Goal: Transaction & Acquisition: Purchase product/service

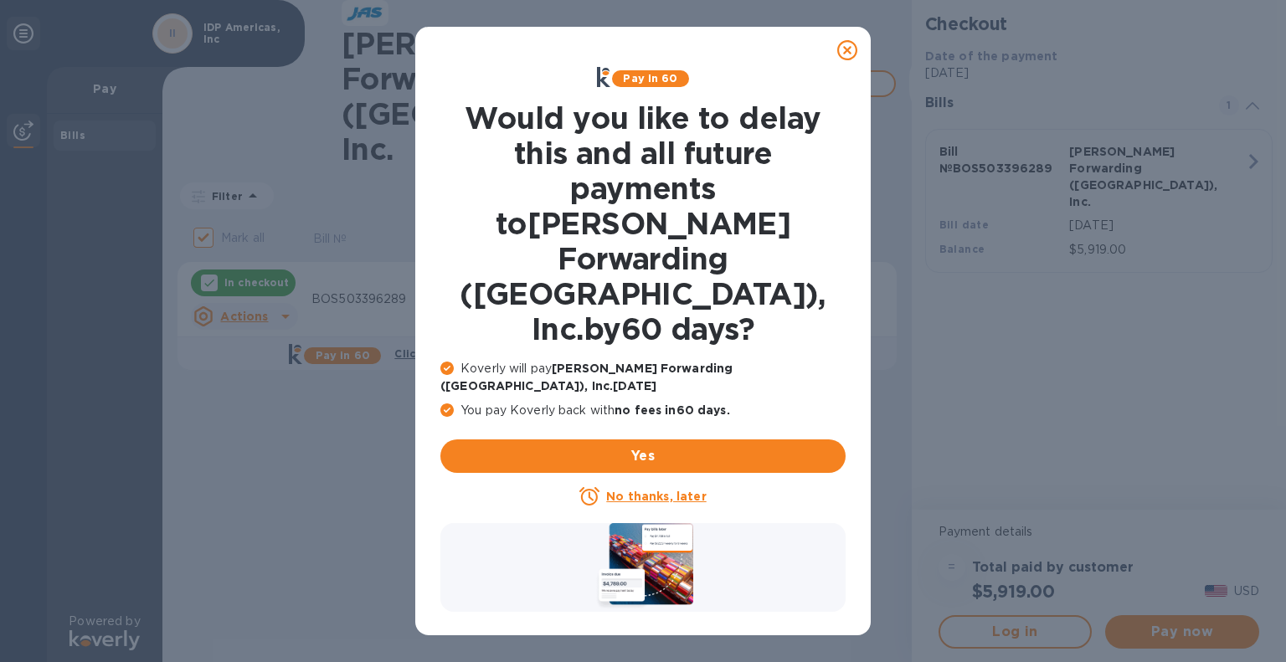
click at [841, 54] on icon at bounding box center [847, 50] width 20 height 20
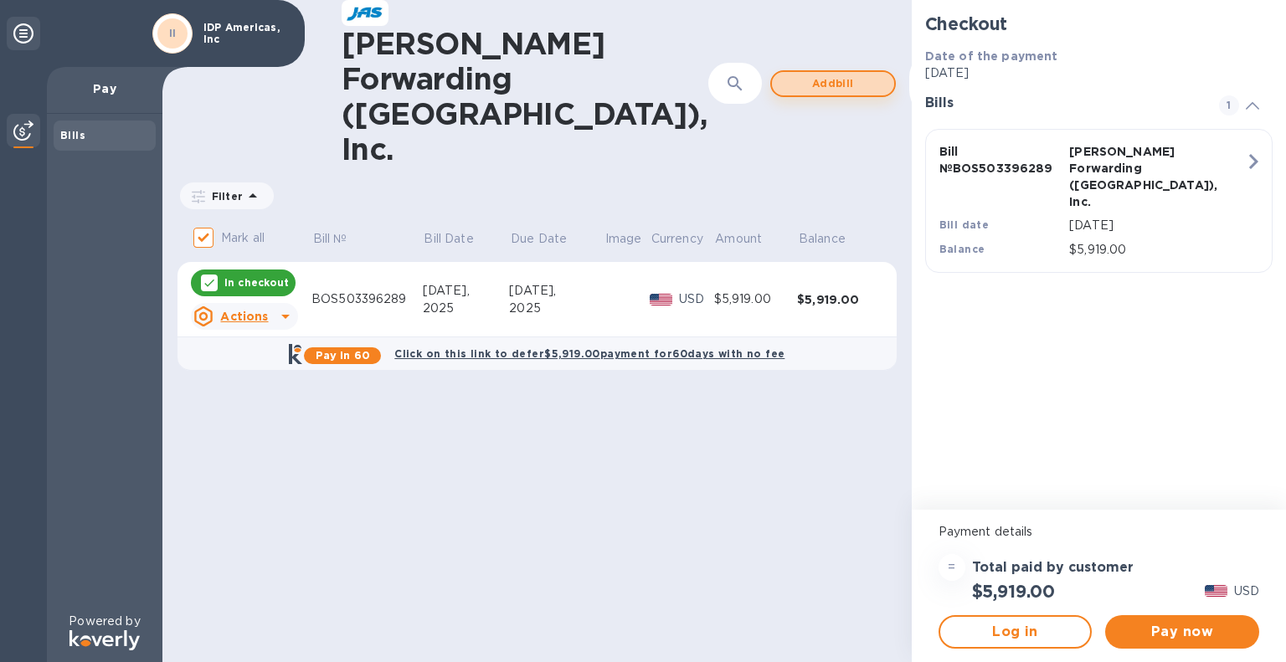
click at [785, 74] on span "Add bill" at bounding box center [832, 84] width 95 height 20
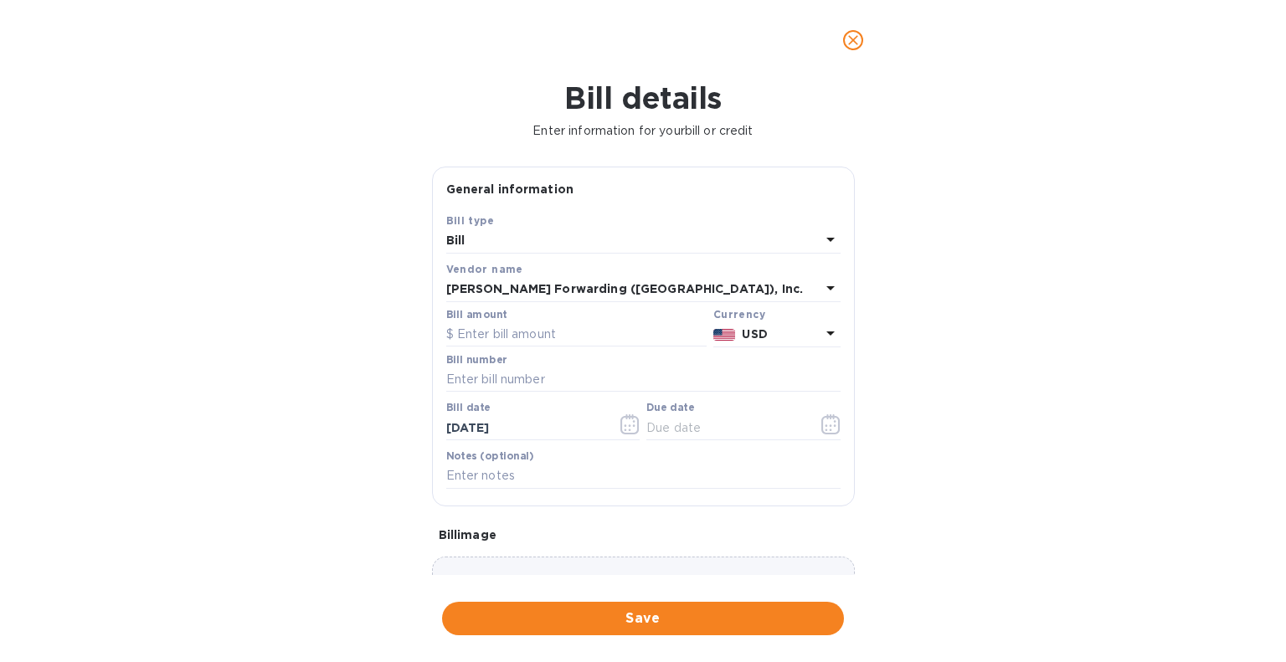
click at [606, 243] on div "Bill" at bounding box center [633, 240] width 374 height 23
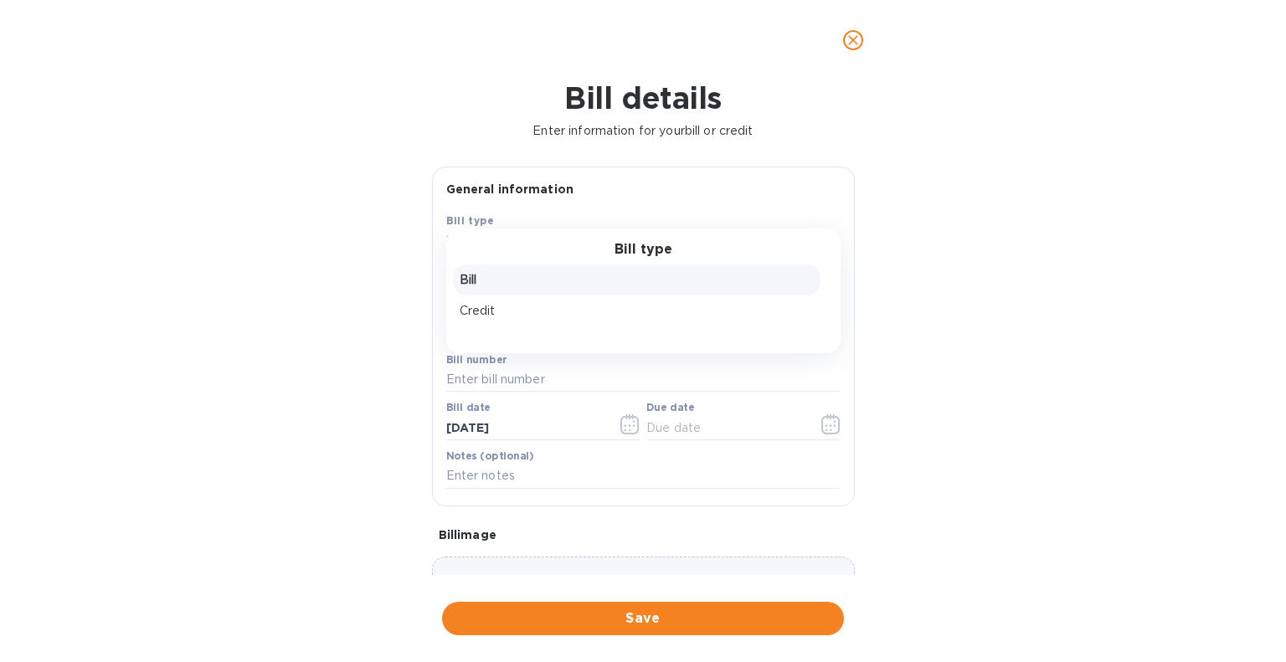
click at [617, 237] on div "Bill type Bill Credit" at bounding box center [643, 291] width 394 height 125
click at [666, 240] on div "Bill type Bill Credit" at bounding box center [643, 291] width 394 height 125
click at [1072, 276] on div "Bill details Enter information for your bill or credit General information Save…" at bounding box center [643, 371] width 1286 height 582
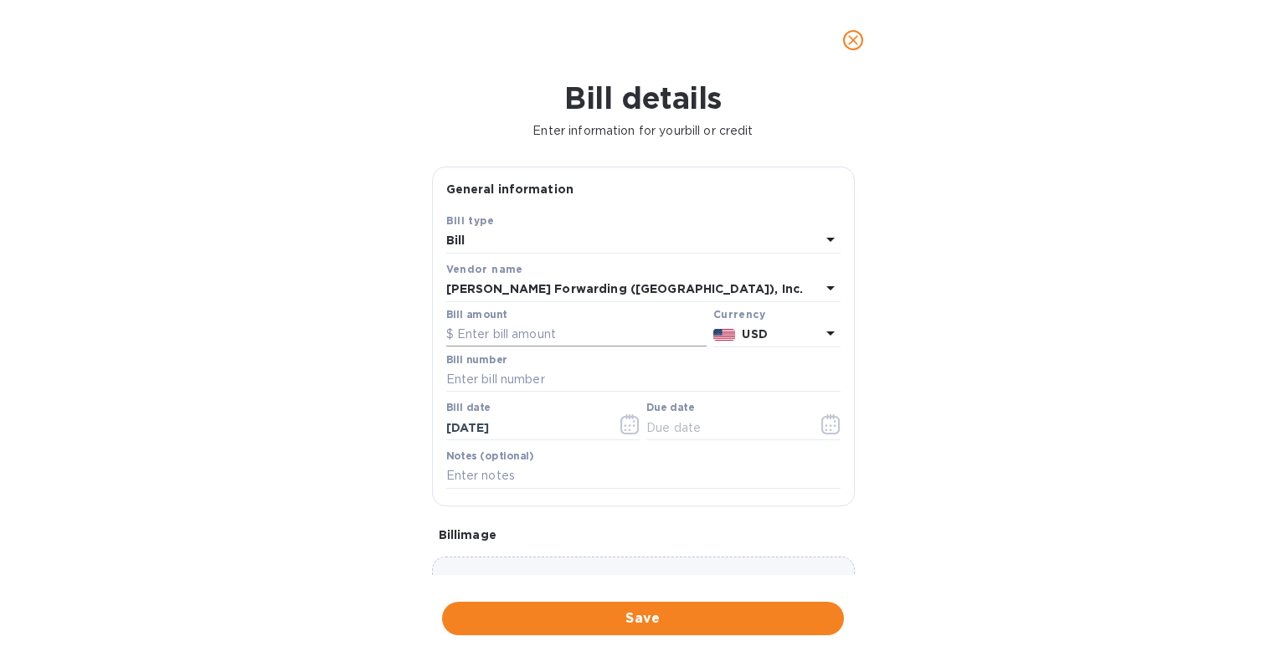
click at [576, 338] on input "text" at bounding box center [576, 334] width 260 height 25
type input "4,624.50"
click at [620, 376] on input "text" at bounding box center [643, 380] width 394 height 25
type input "BOS503398850"
click at [661, 429] on input "text" at bounding box center [725, 427] width 158 height 25
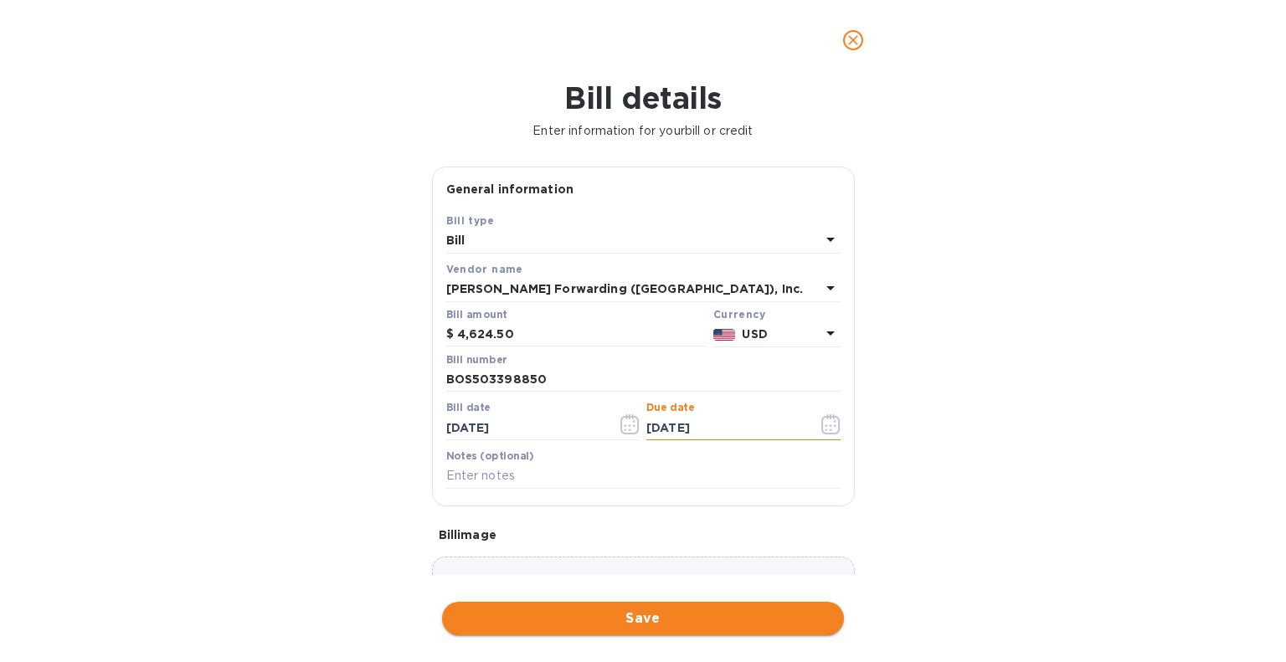
type input "[DATE]"
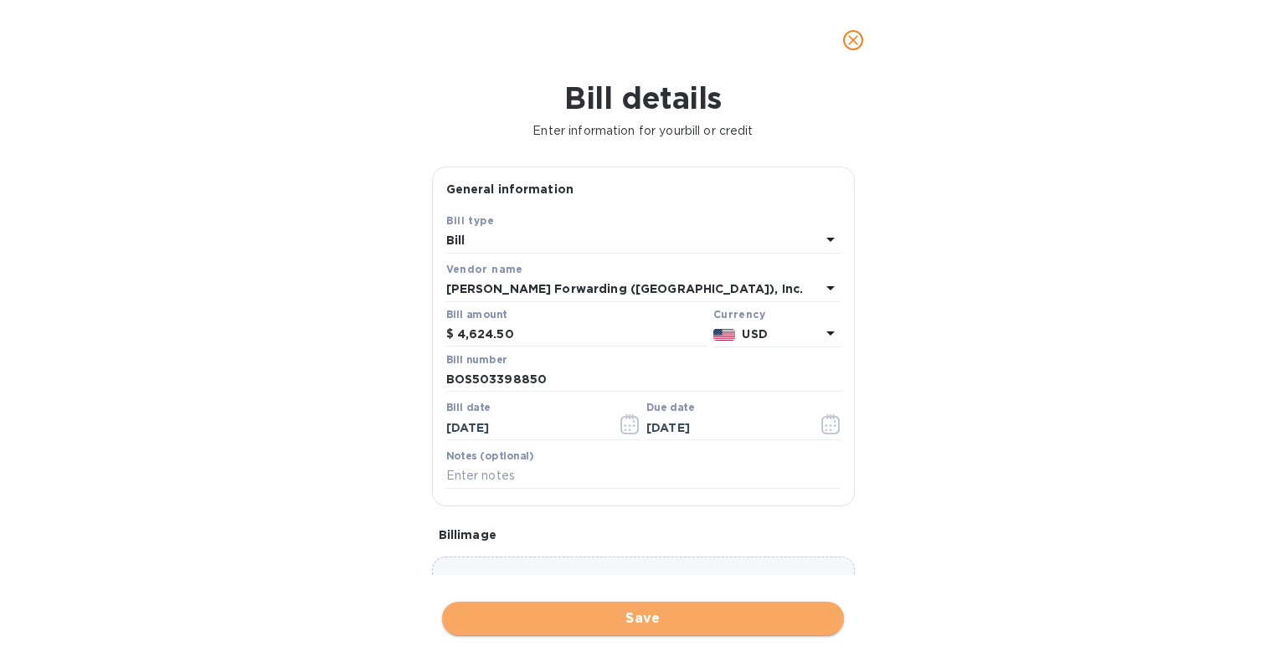
click at [650, 625] on span "Save" at bounding box center [642, 619] width 375 height 20
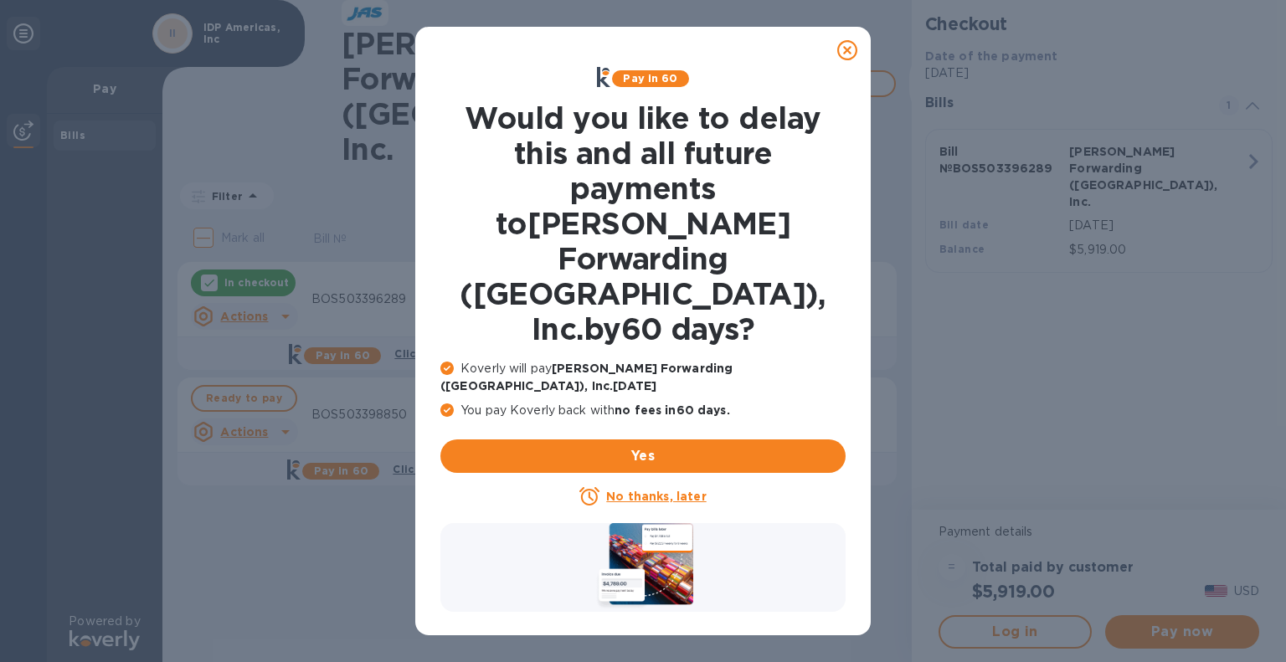
click at [841, 62] on div at bounding box center [846, 49] width 33 height 33
click at [851, 49] on icon at bounding box center [847, 50] width 20 height 20
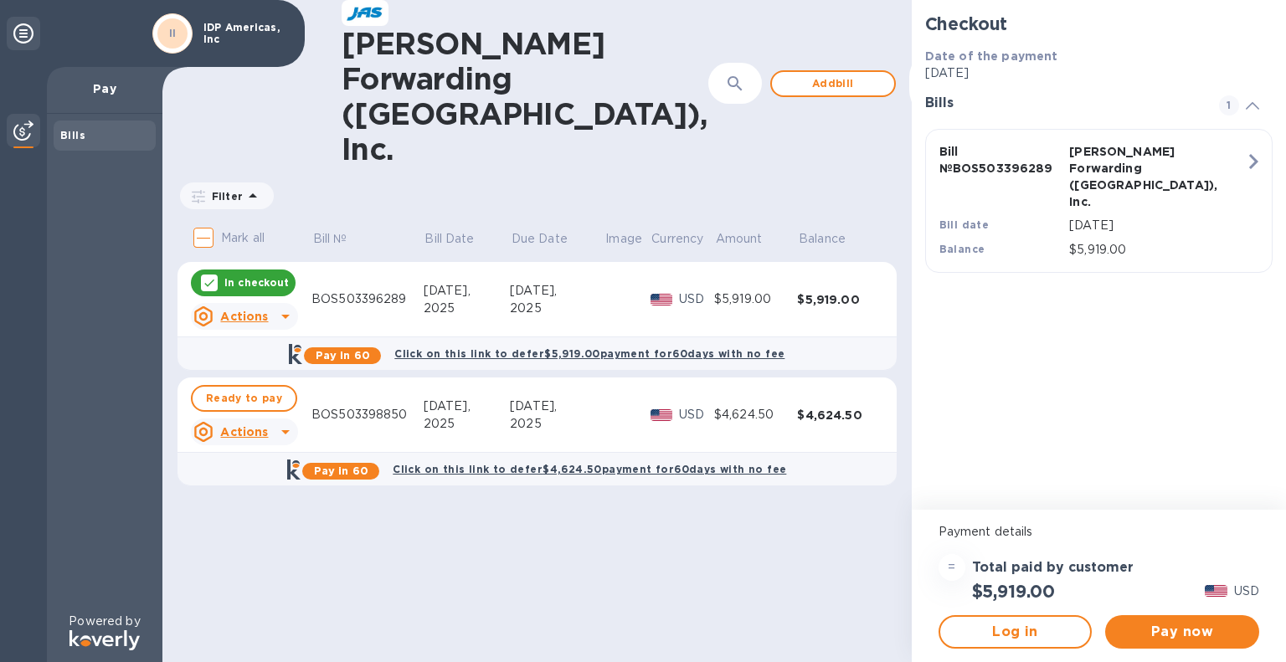
click at [524, 300] on div "2025" at bounding box center [557, 309] width 95 height 18
click at [525, 300] on div "2025" at bounding box center [557, 309] width 95 height 18
click at [251, 310] on u "Actions" at bounding box center [244, 316] width 48 height 13
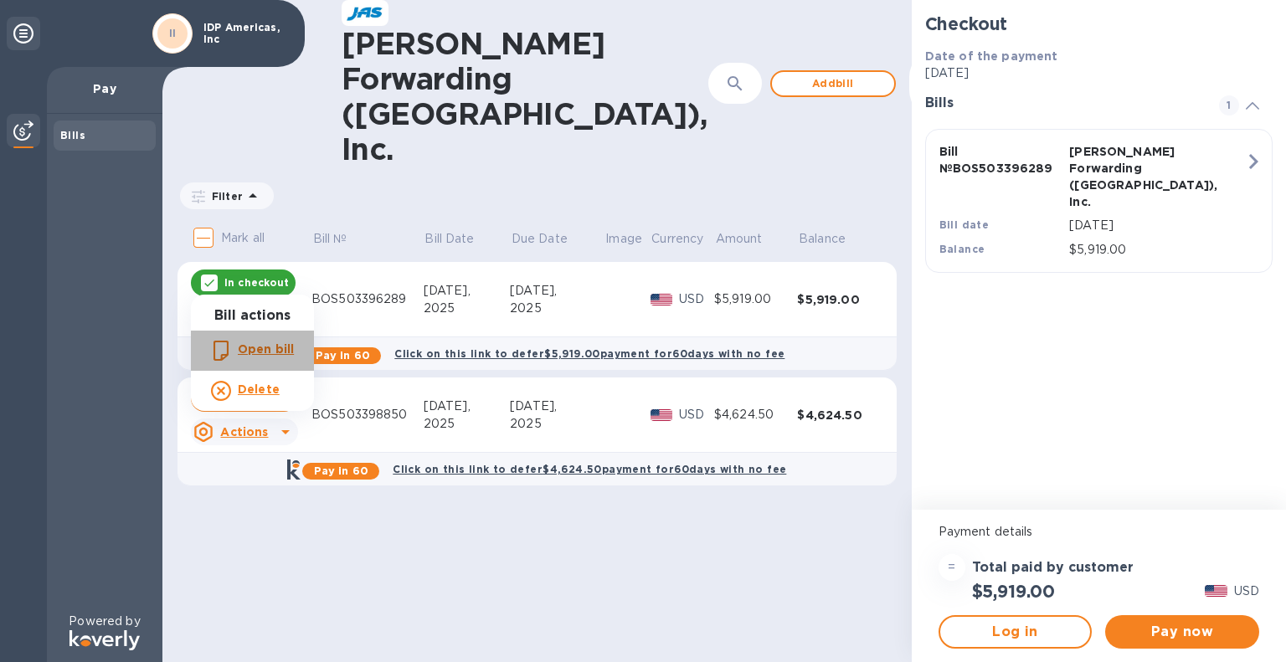
click at [237, 345] on div "Open bill" at bounding box center [265, 350] width 63 height 27
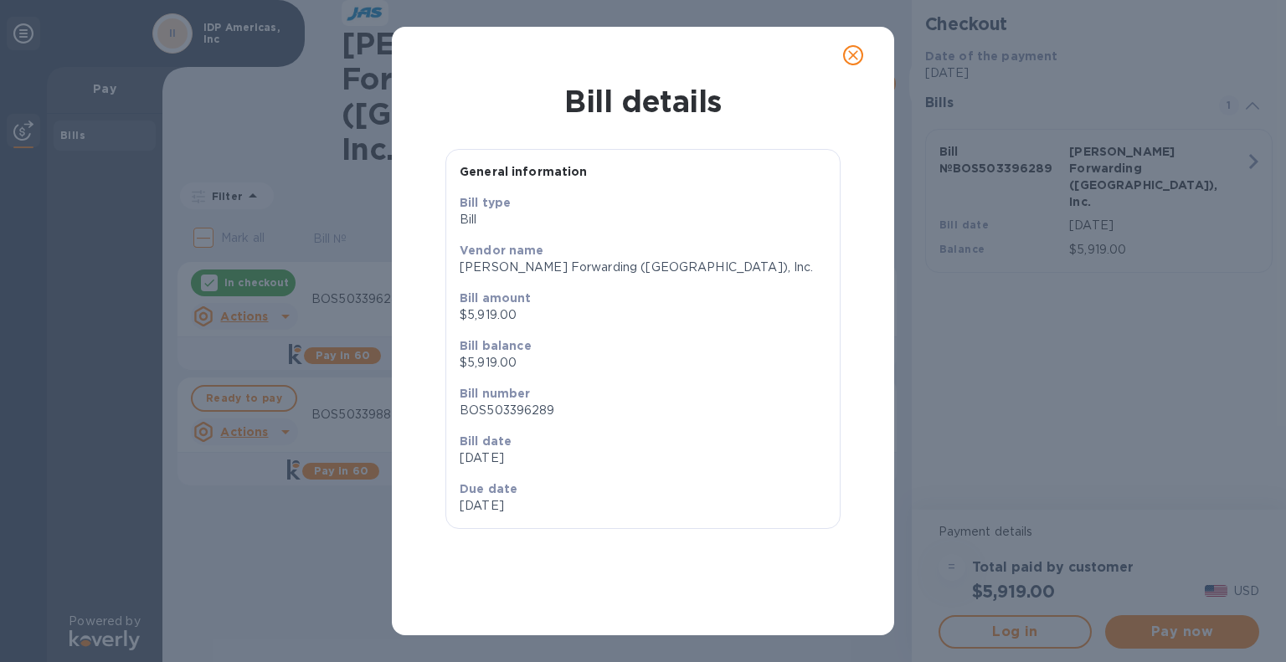
click at [469, 391] on b "Bill number" at bounding box center [495, 393] width 71 height 13
click at [568, 478] on div "Due date [DATE]" at bounding box center [548, 498] width 190 height 48
click at [850, 58] on icon "close" at bounding box center [853, 55] width 10 height 10
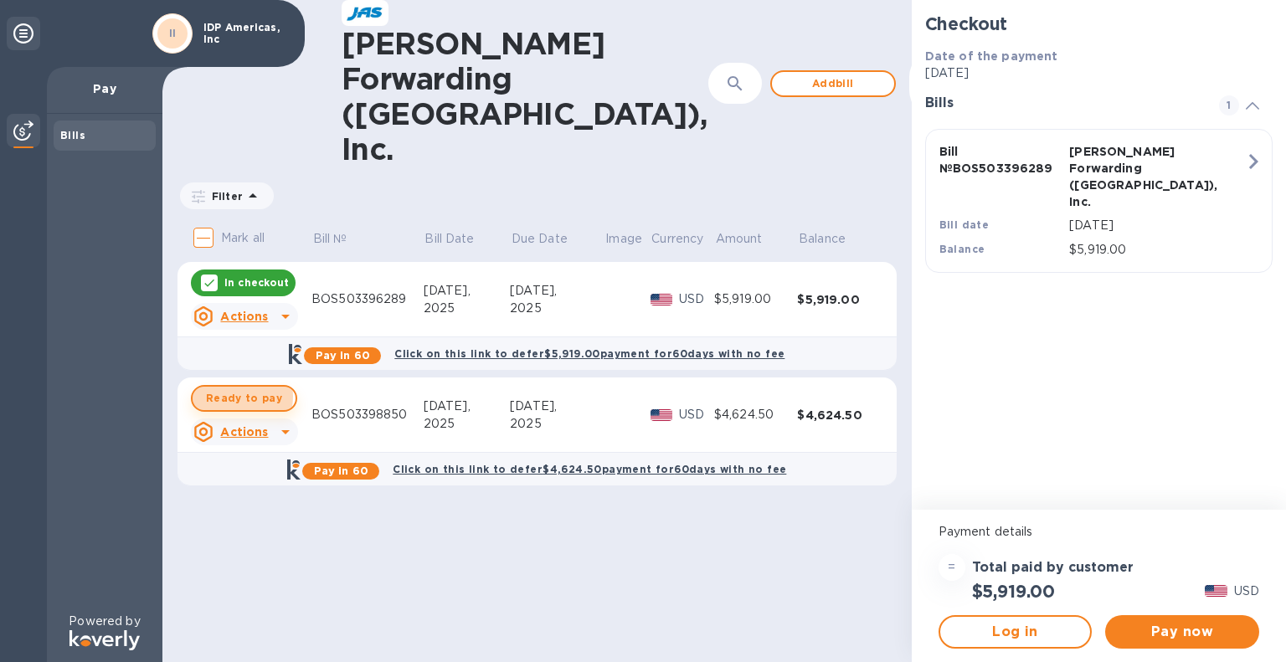
click at [231, 388] on span "Ready to pay" at bounding box center [244, 398] width 76 height 20
checkbox input "true"
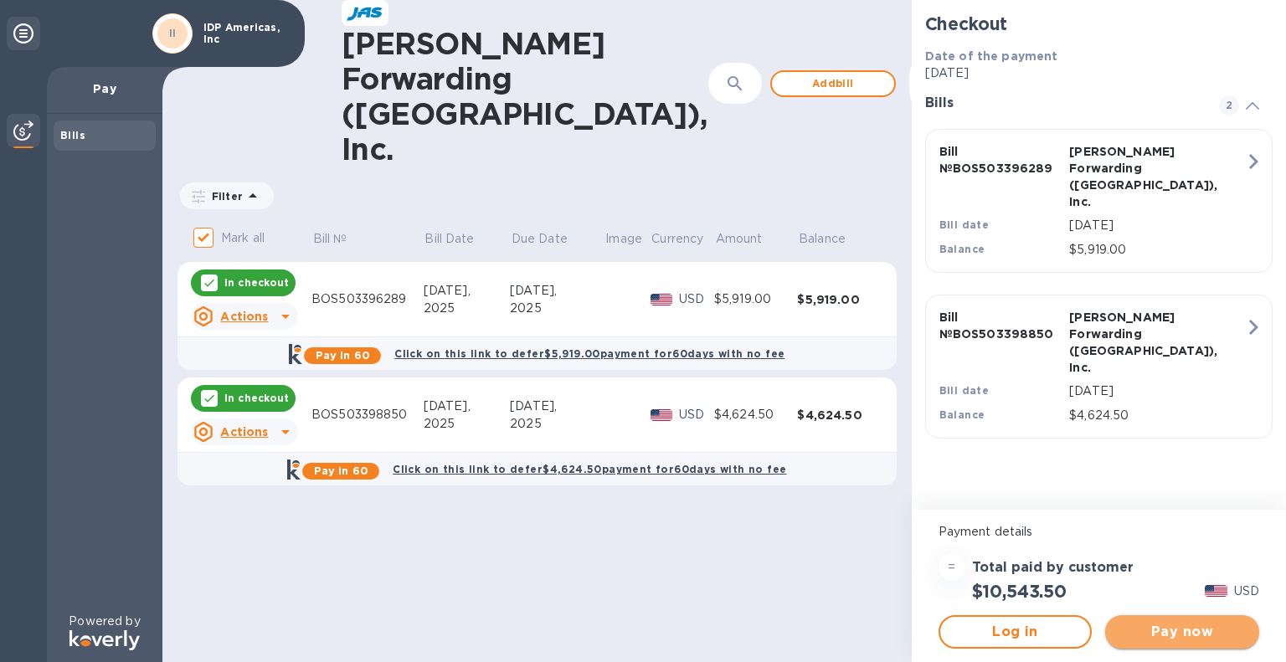
click at [1170, 630] on span "Pay now" at bounding box center [1181, 632] width 127 height 20
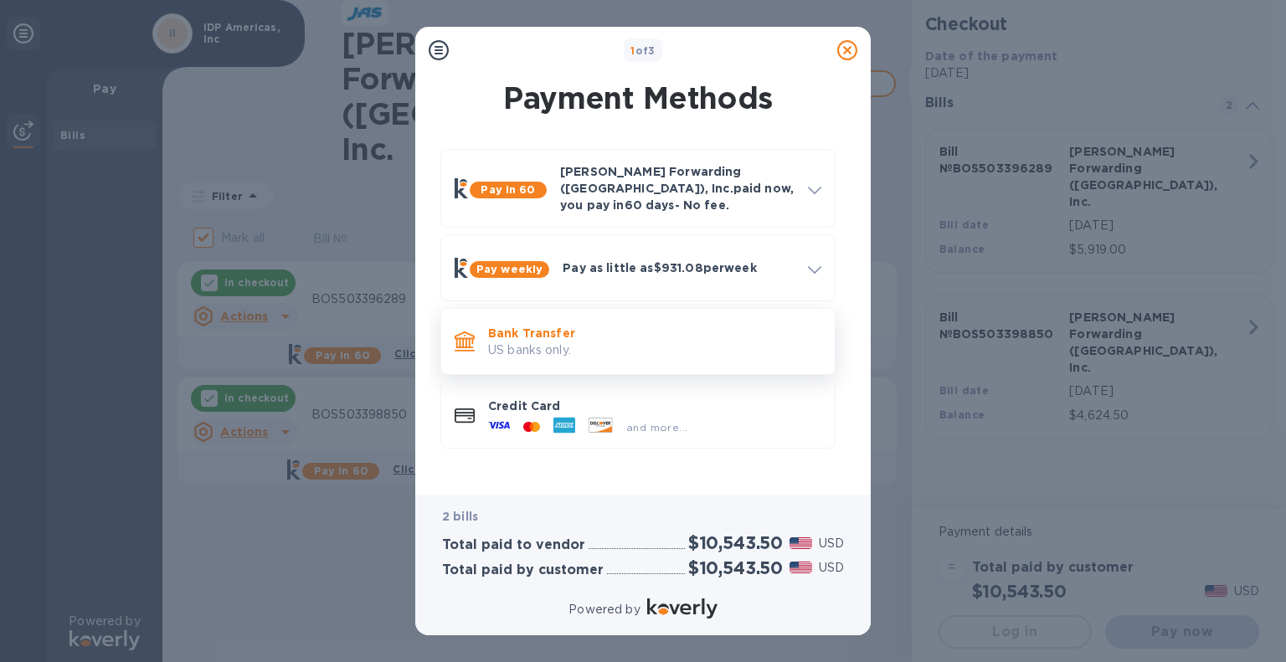
click at [634, 343] on p "US banks only." at bounding box center [654, 351] width 333 height 18
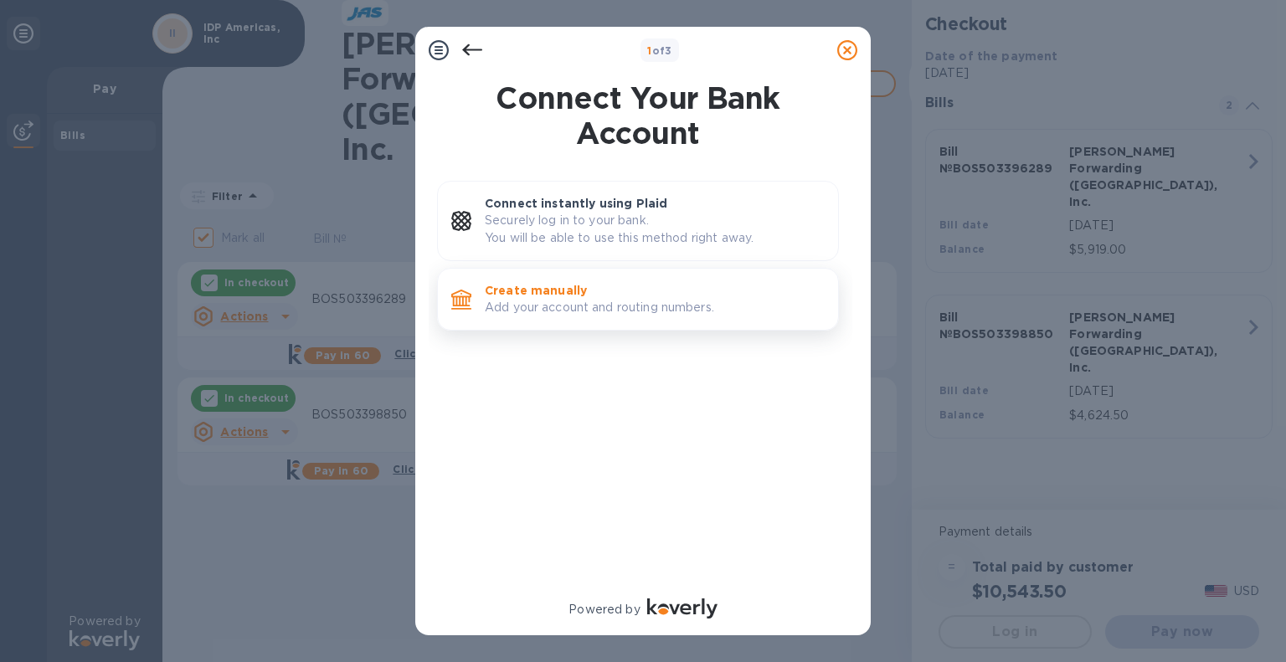
click at [608, 304] on p "Add your account and routing numbers." at bounding box center [655, 308] width 340 height 18
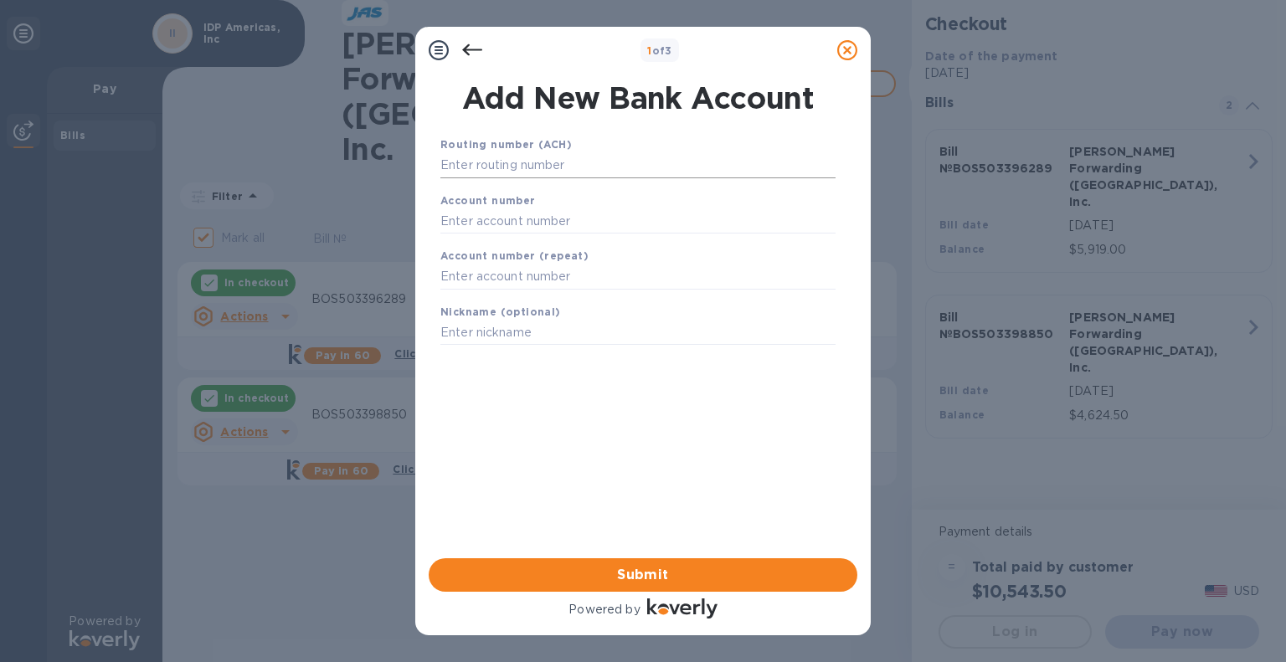
click at [548, 167] on input "text" at bounding box center [637, 165] width 395 height 25
click at [542, 173] on input "text" at bounding box center [637, 165] width 395 height 25
paste input "011500120"
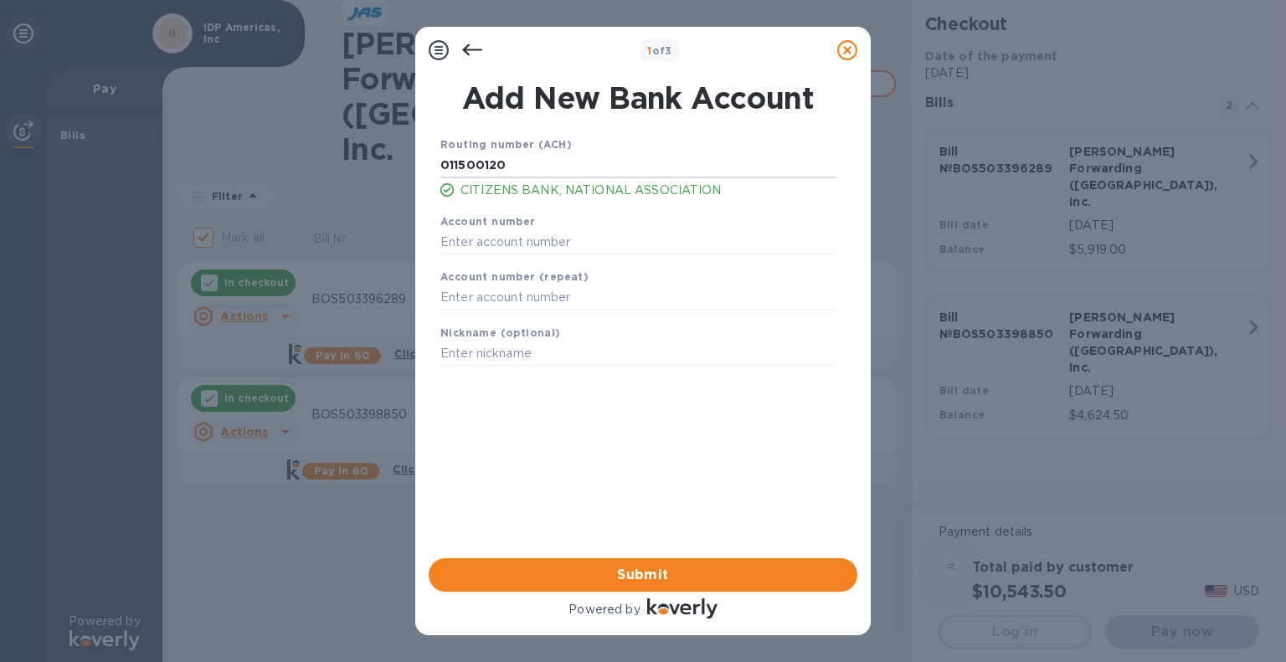
type input "011500120"
click at [456, 250] on input "text" at bounding box center [637, 241] width 395 height 25
paste input "0023484500"
type input "0023484500"
click at [482, 300] on input "text" at bounding box center [637, 297] width 395 height 25
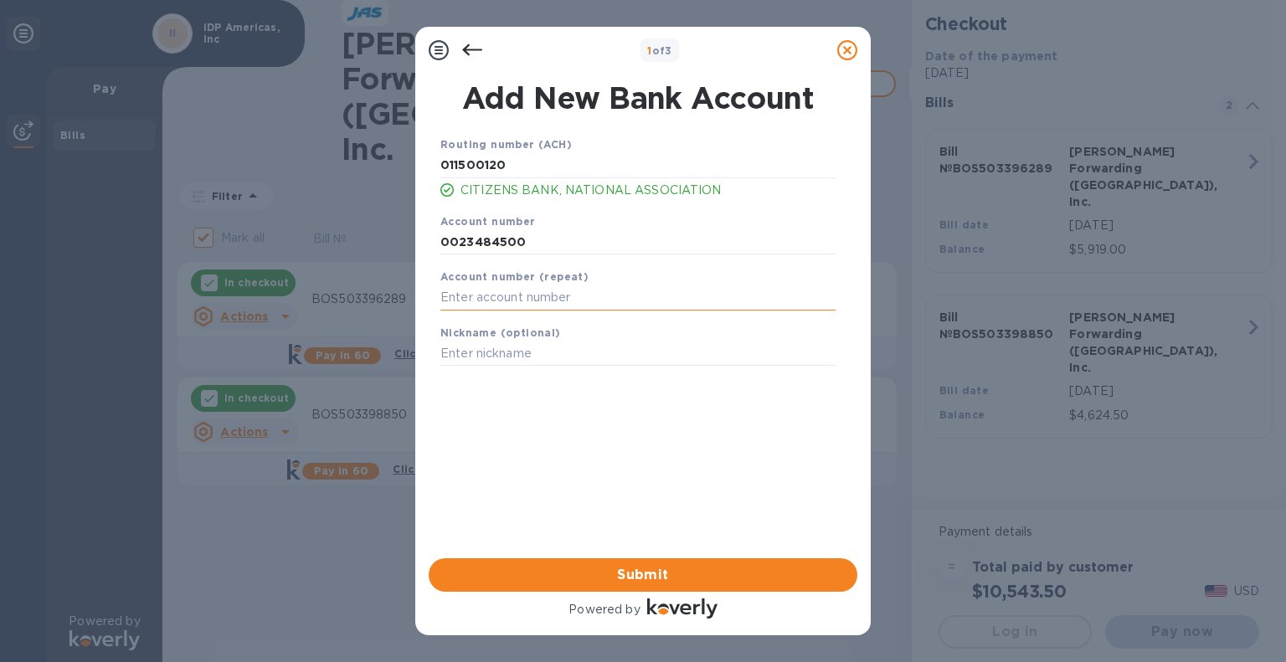
paste input "0023484500"
type input "0023484500"
click at [505, 360] on input "text" at bounding box center [637, 354] width 395 height 25
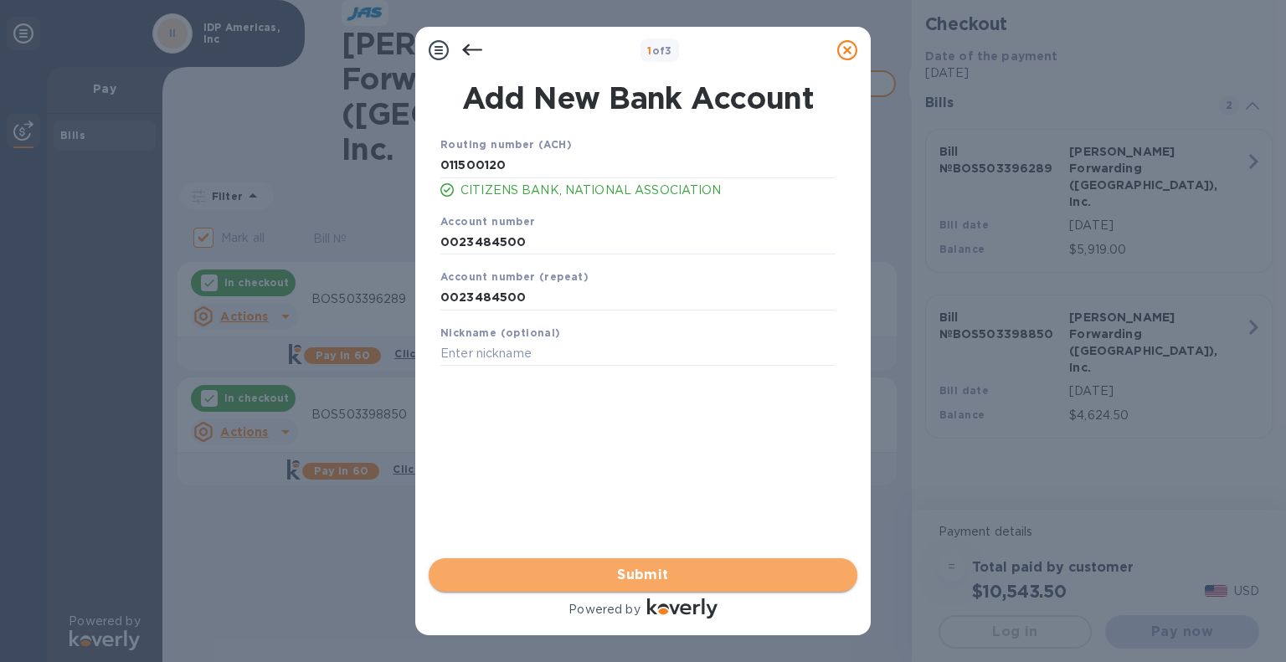
click at [694, 565] on span "Submit" at bounding box center [643, 575] width 402 height 20
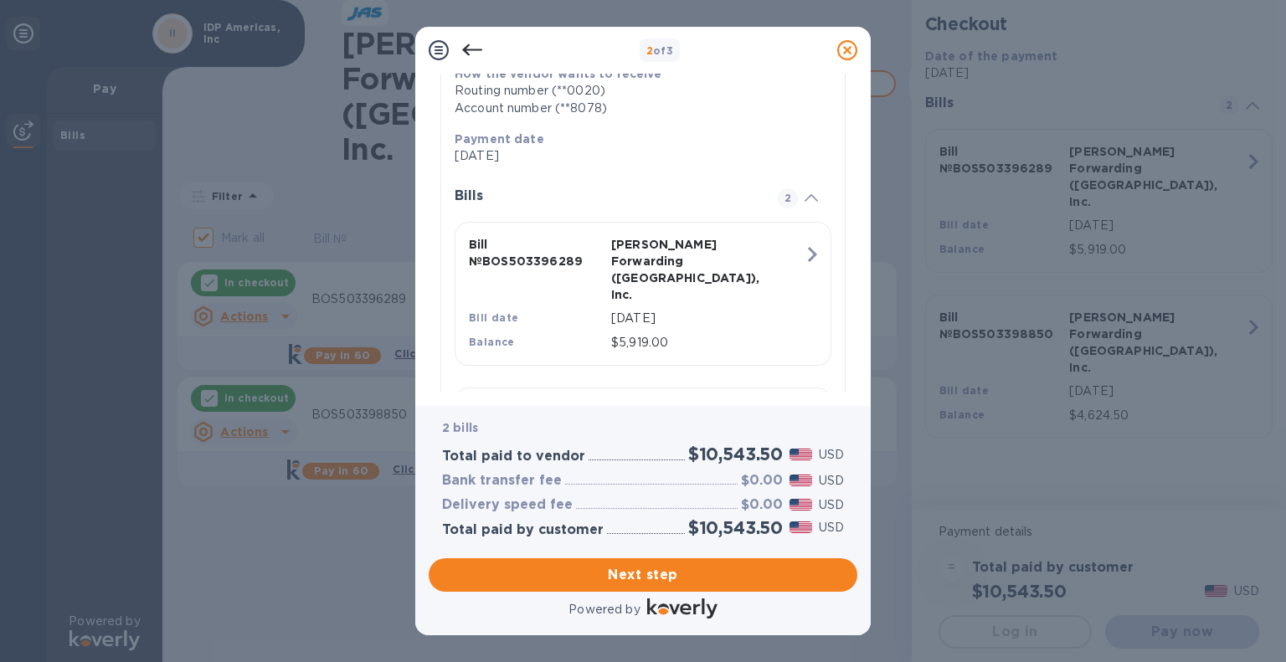
scroll to position [417, 0]
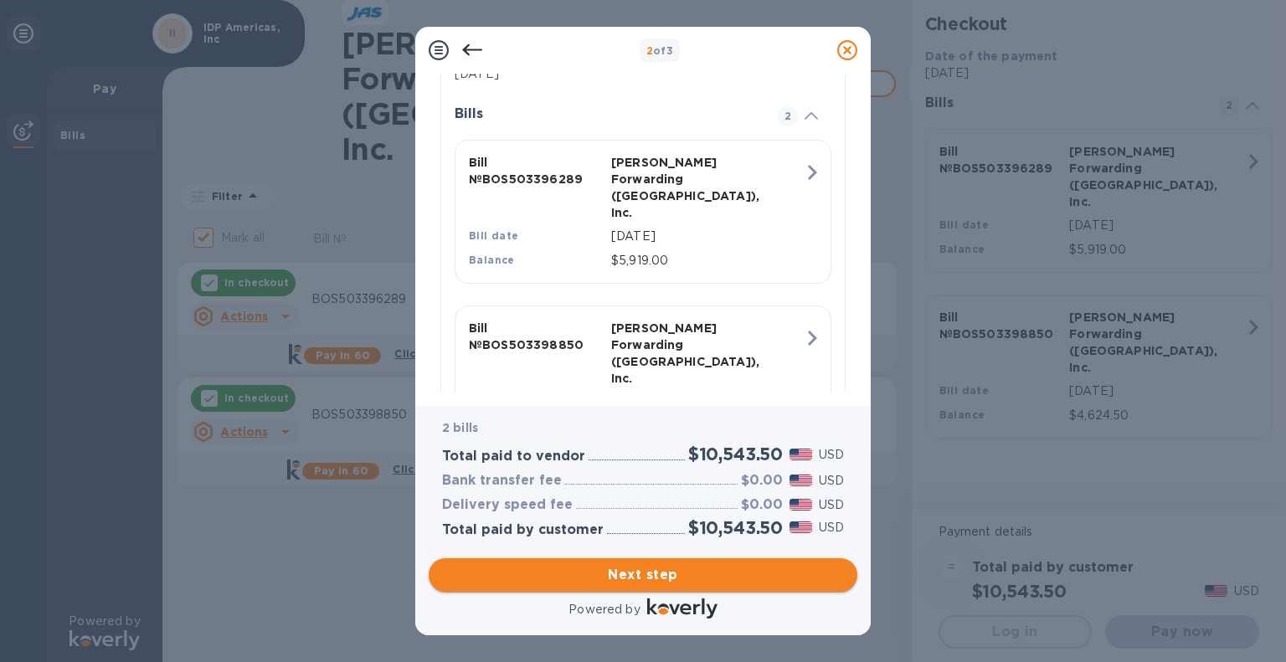
click at [685, 571] on span "Next step" at bounding box center [643, 575] width 402 height 20
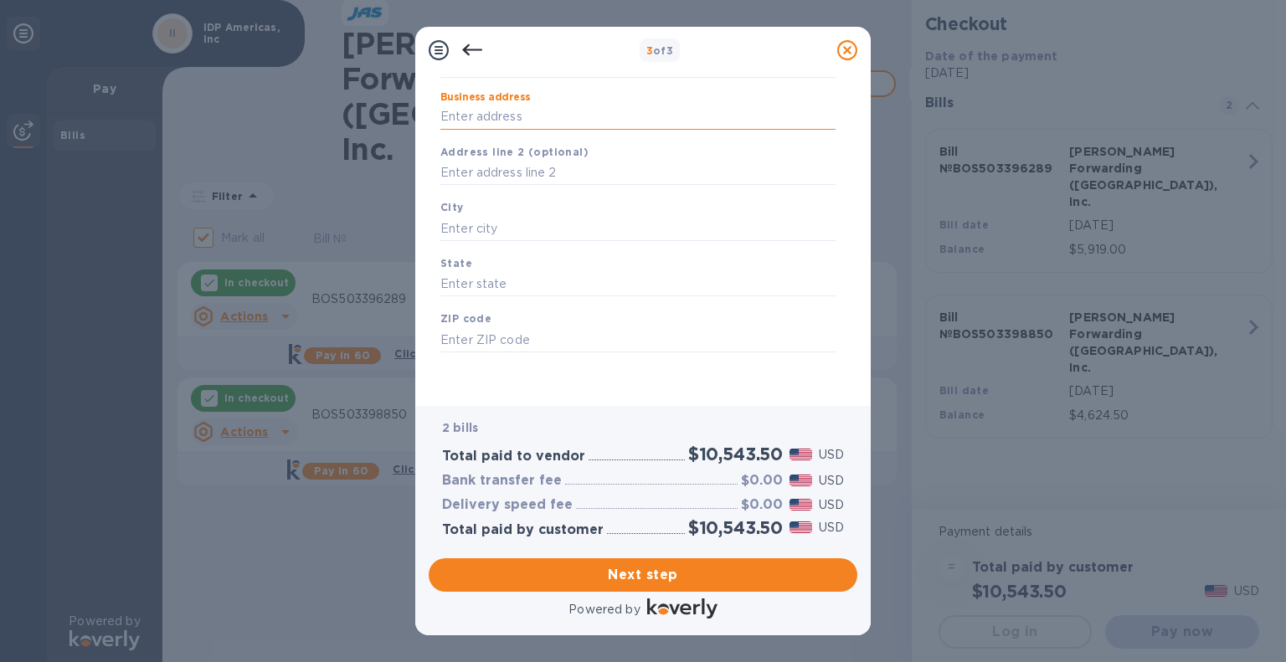
click at [556, 116] on input "Business address" at bounding box center [637, 117] width 395 height 25
type input "[STREET_ADDRESS]"
type input "[GEOGRAPHIC_DATA]"
type input "RI"
type input "02818"
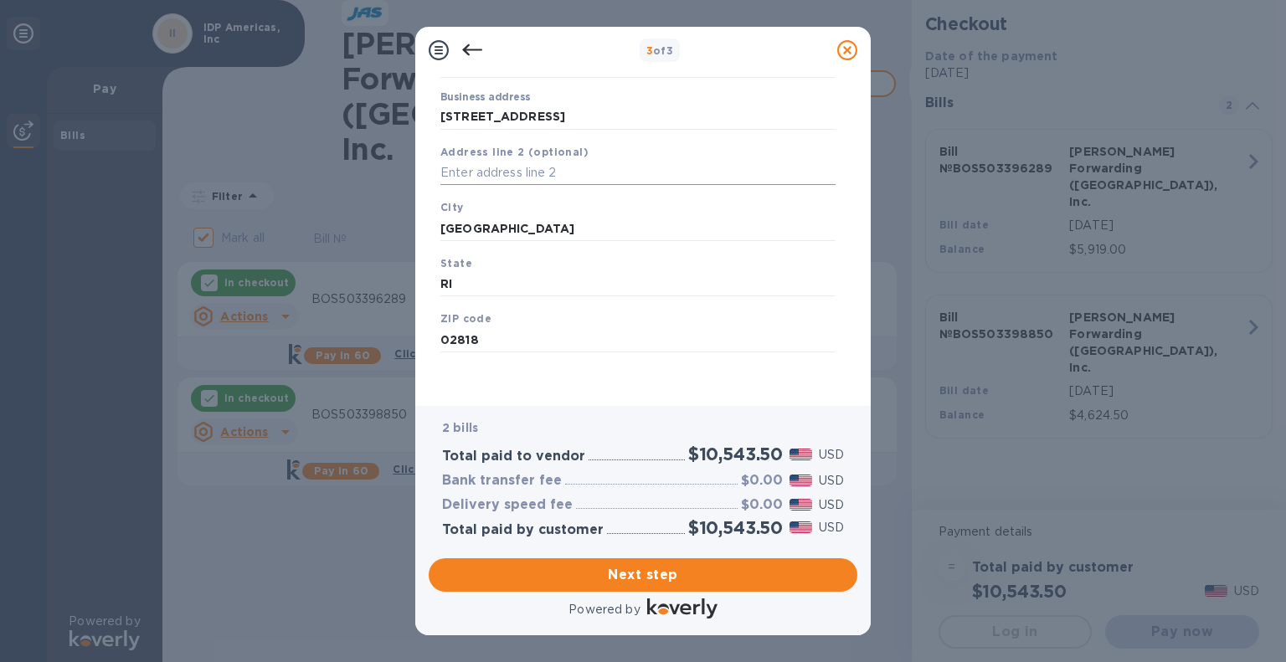
click at [599, 178] on input "text" at bounding box center [637, 173] width 395 height 25
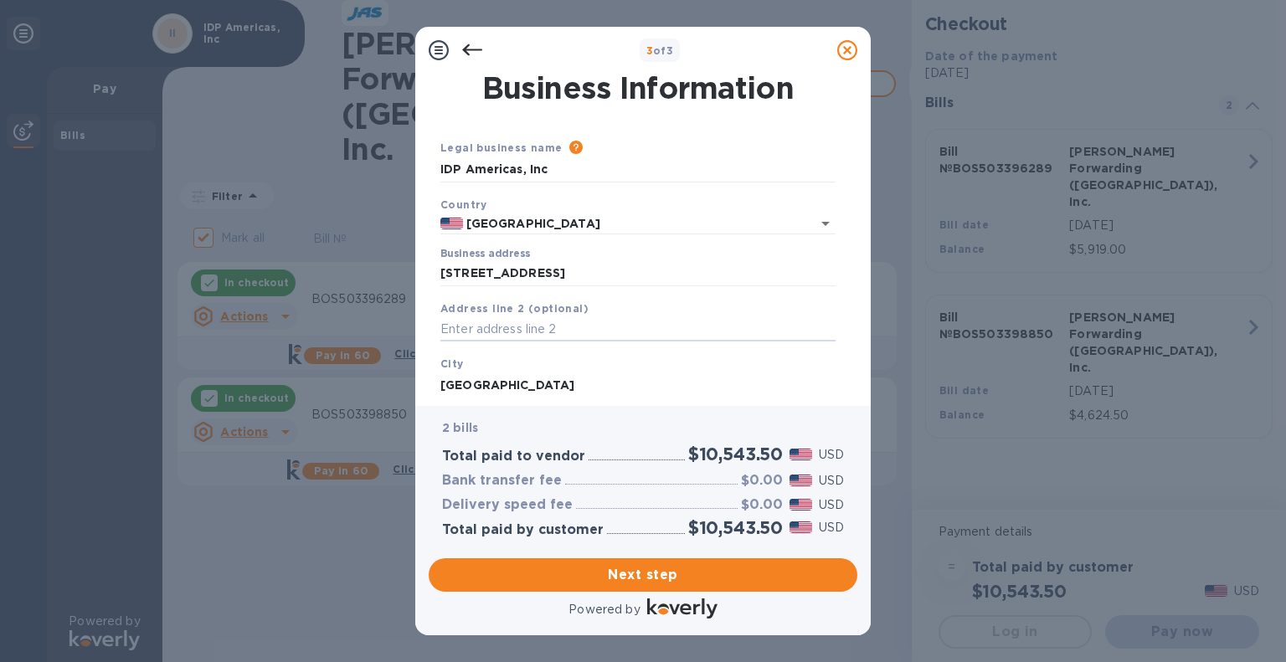
type input "S"
type input "Unit 306"
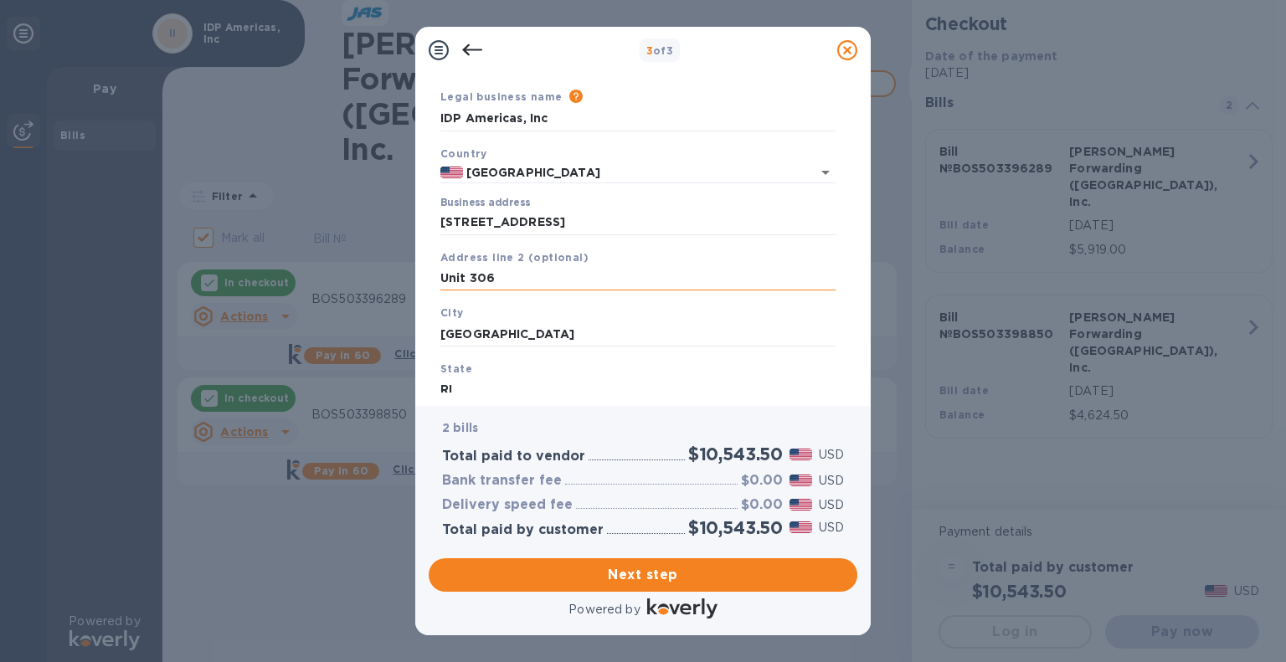
scroll to position [158, 0]
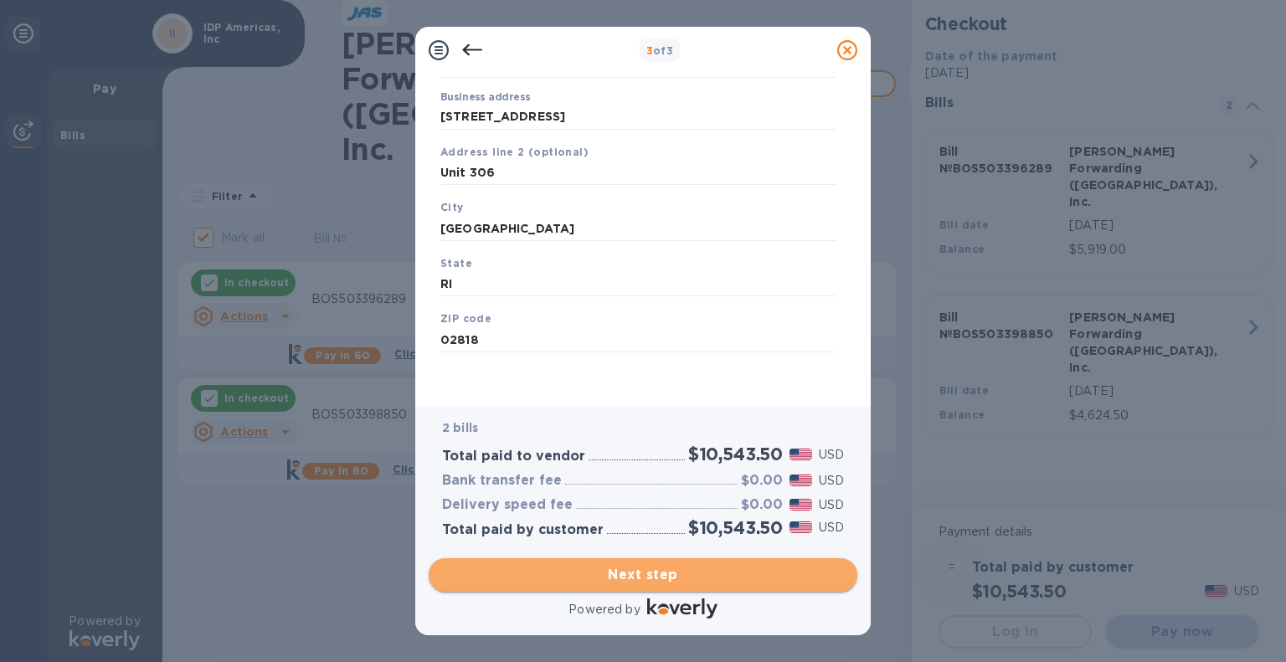
click at [687, 585] on button "Next step" at bounding box center [643, 574] width 429 height 33
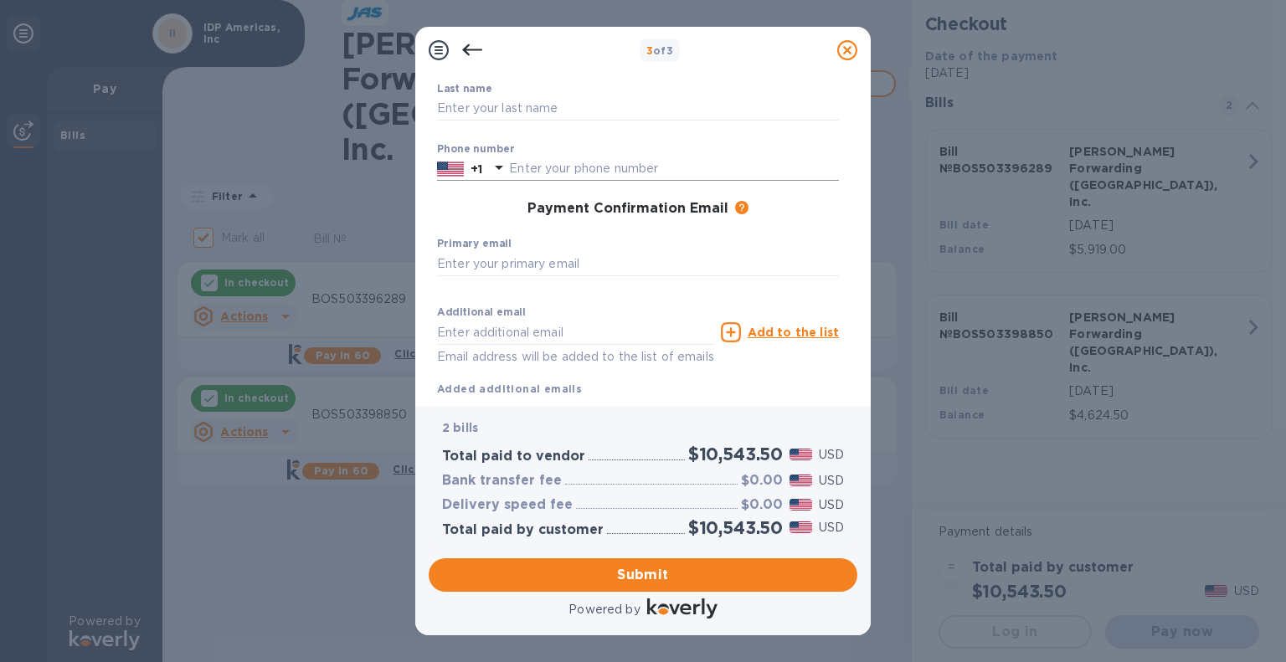
click at [545, 167] on input "text" at bounding box center [674, 169] width 330 height 25
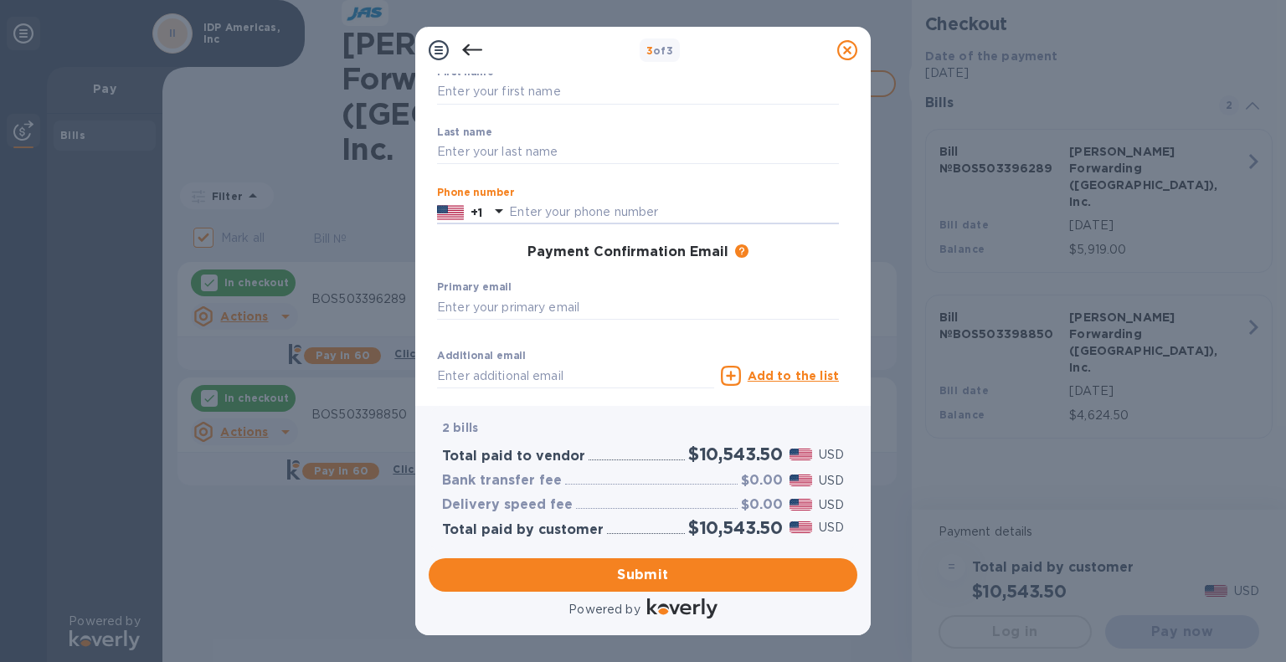
scroll to position [0, 0]
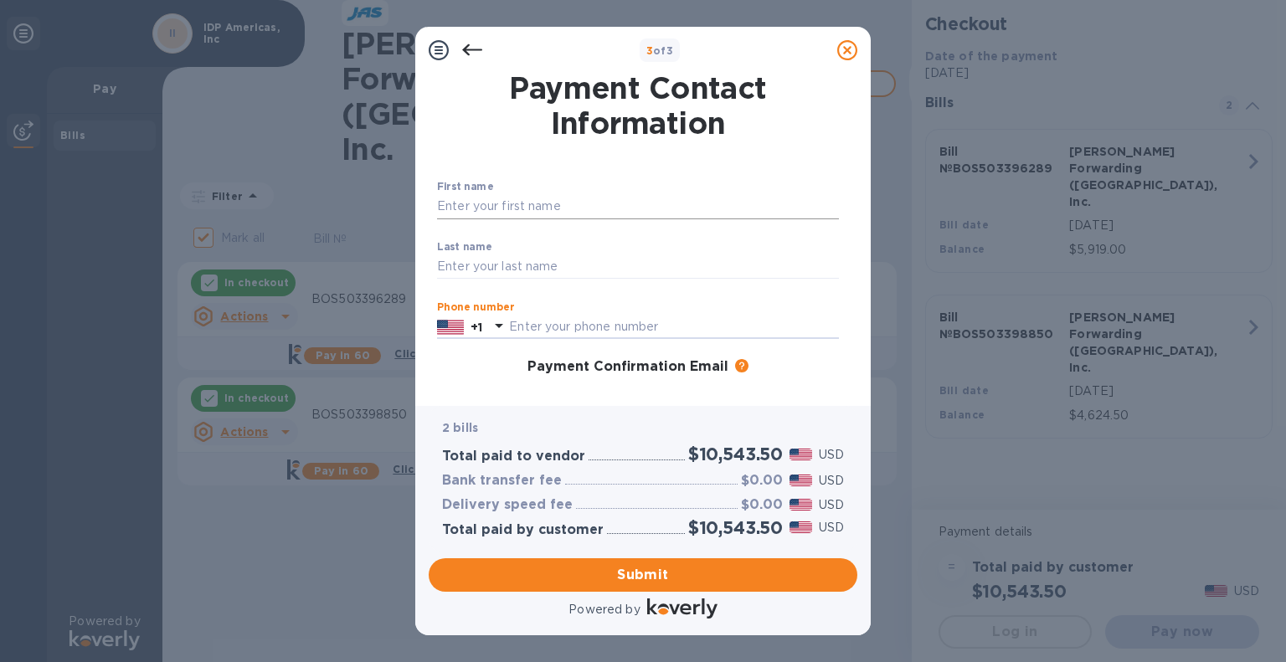
click at [522, 202] on input "text" at bounding box center [638, 206] width 402 height 25
type input "[PERSON_NAME]"
click at [534, 265] on input "text" at bounding box center [638, 267] width 402 height 25
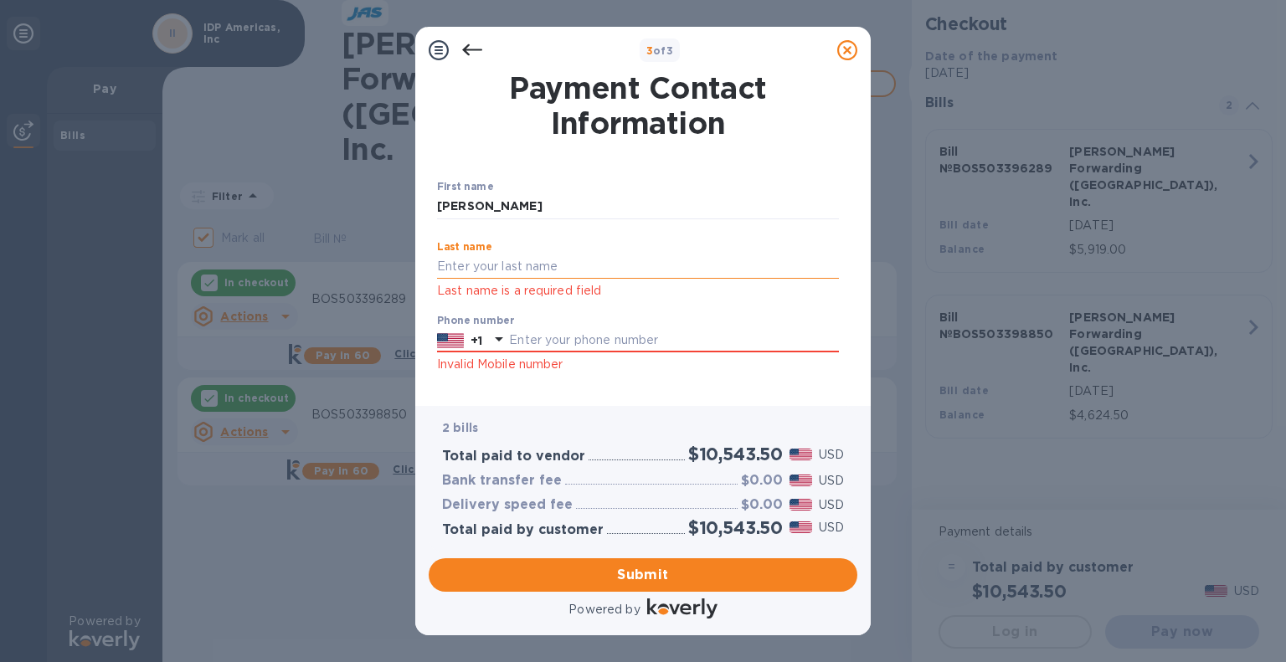
type input "Sonyi"
click at [568, 330] on input "text" at bounding box center [674, 340] width 330 height 25
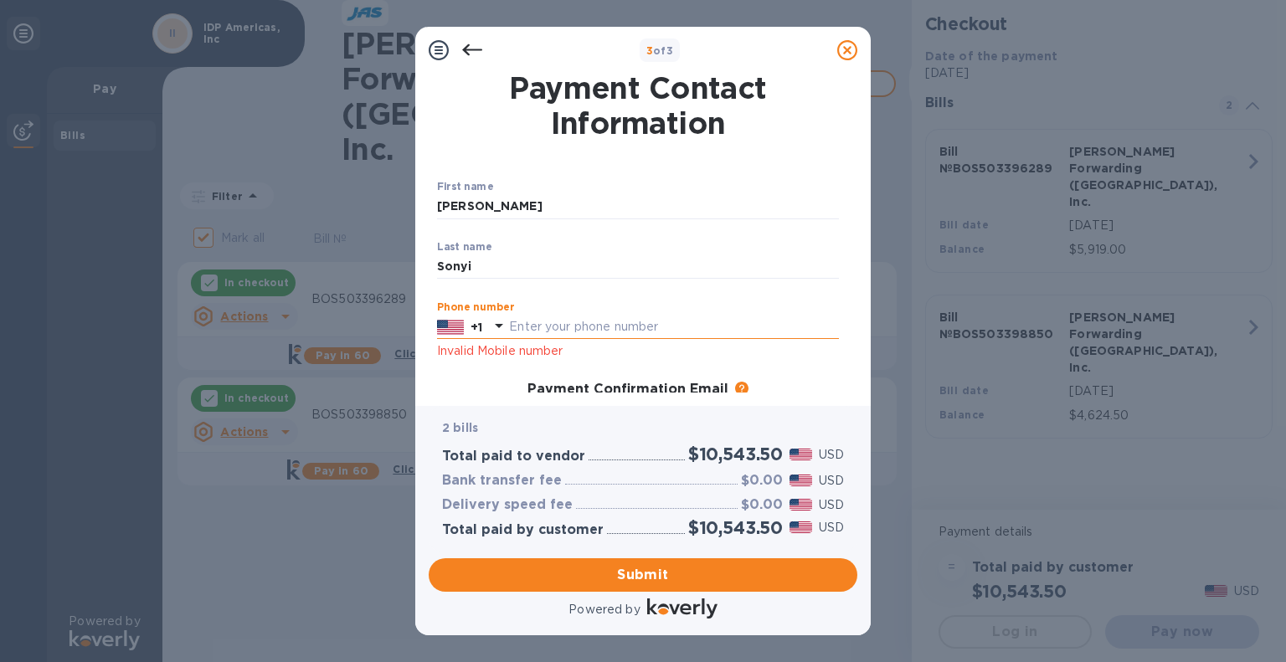
click at [588, 326] on input "text" at bounding box center [674, 327] width 330 height 25
type input "4"
type input "5083539677"
click at [646, 579] on span "Submit" at bounding box center [643, 575] width 402 height 20
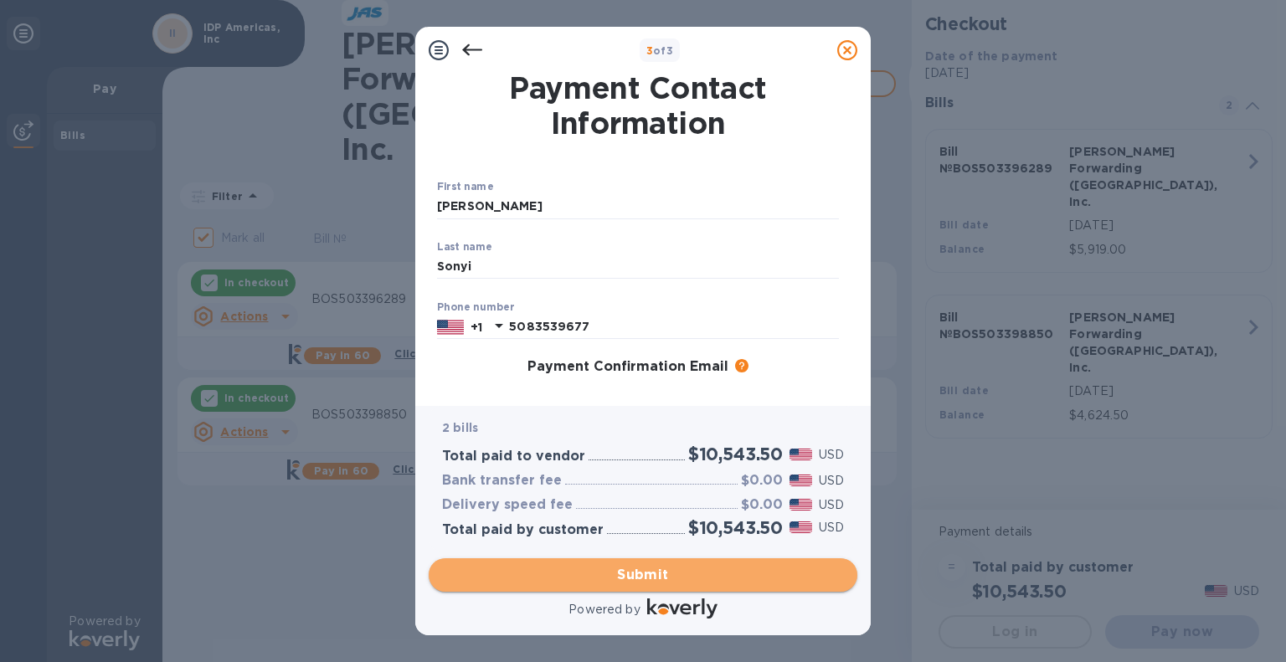
click at [620, 576] on span "Submit" at bounding box center [643, 575] width 402 height 20
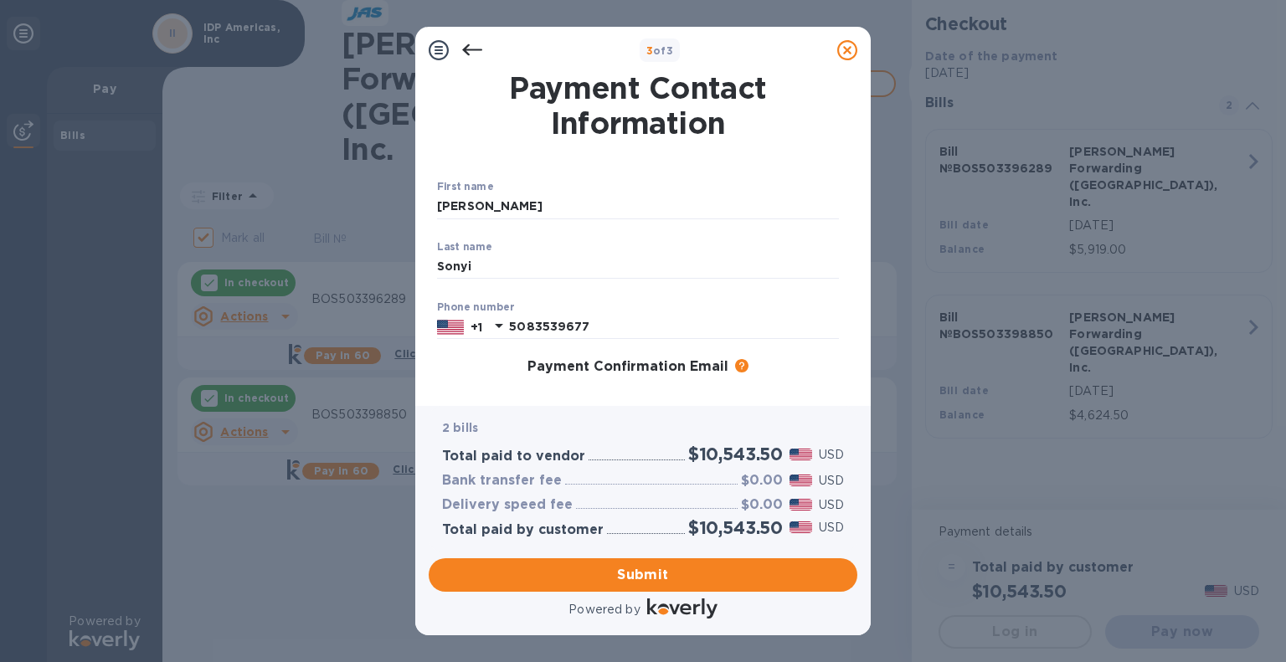
scroll to position [223, 0]
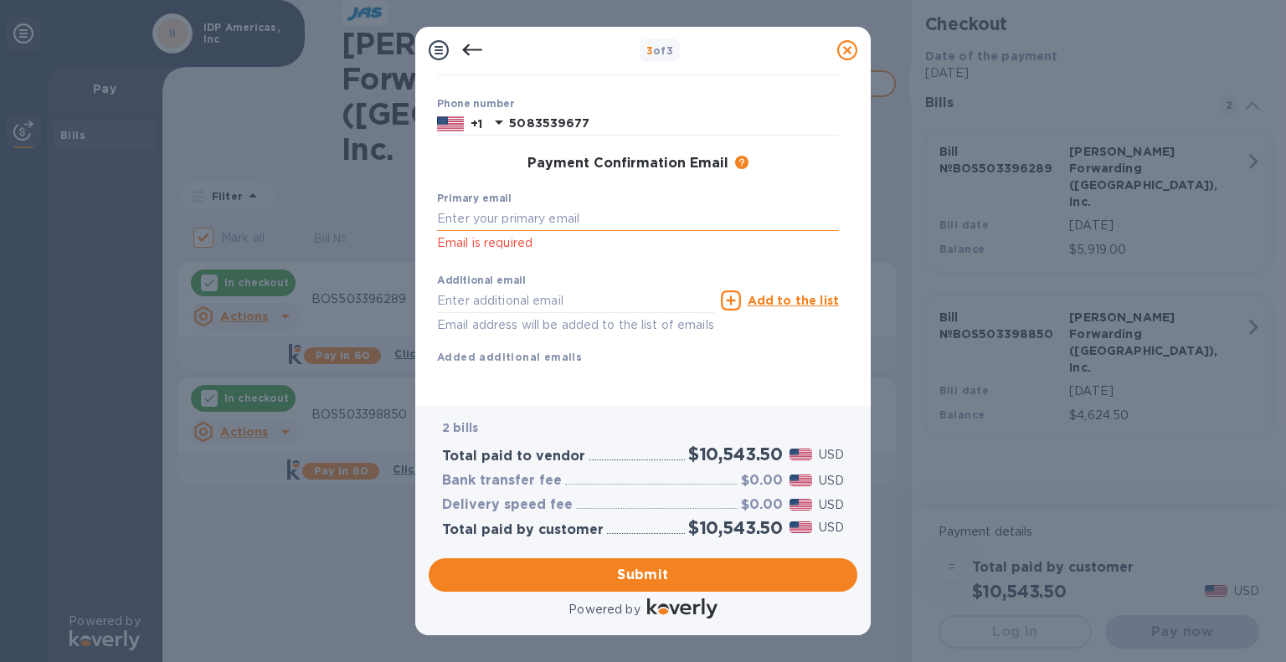
click at [542, 206] on input "text" at bounding box center [638, 218] width 402 height 25
click at [479, 207] on input "text" at bounding box center [638, 218] width 402 height 25
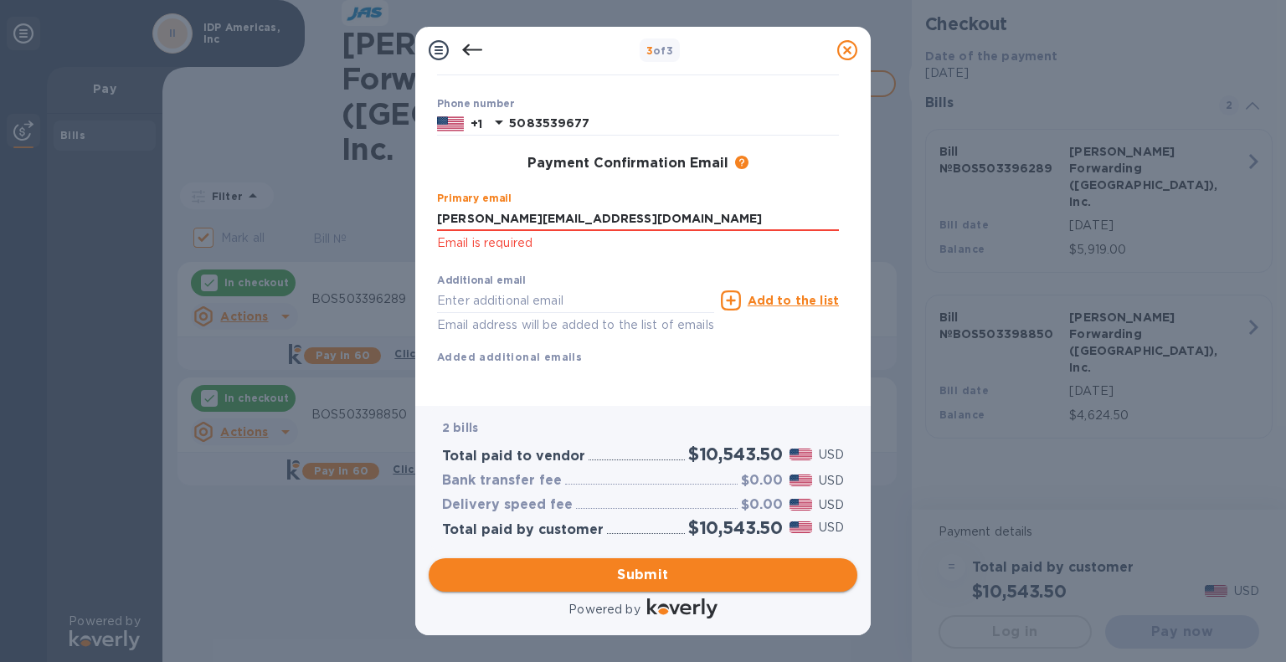
type input "[PERSON_NAME][EMAIL_ADDRESS][DOMAIN_NAME]"
click at [682, 582] on span "Submit" at bounding box center [643, 575] width 402 height 20
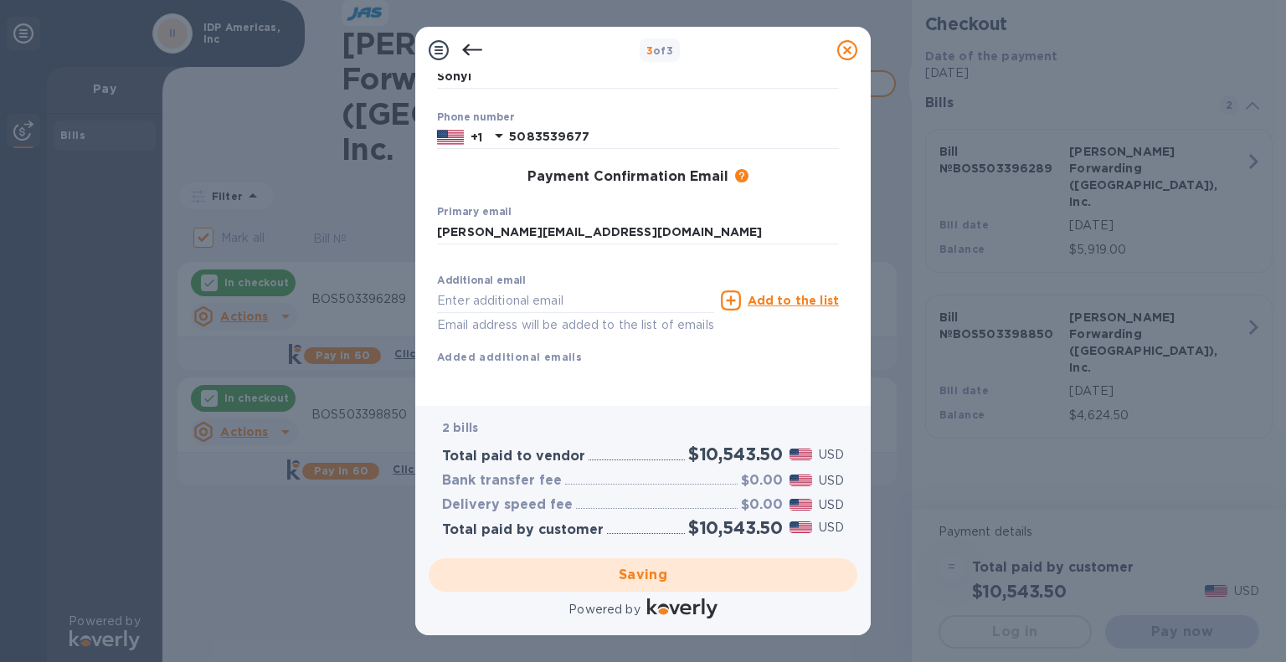
checkbox input "false"
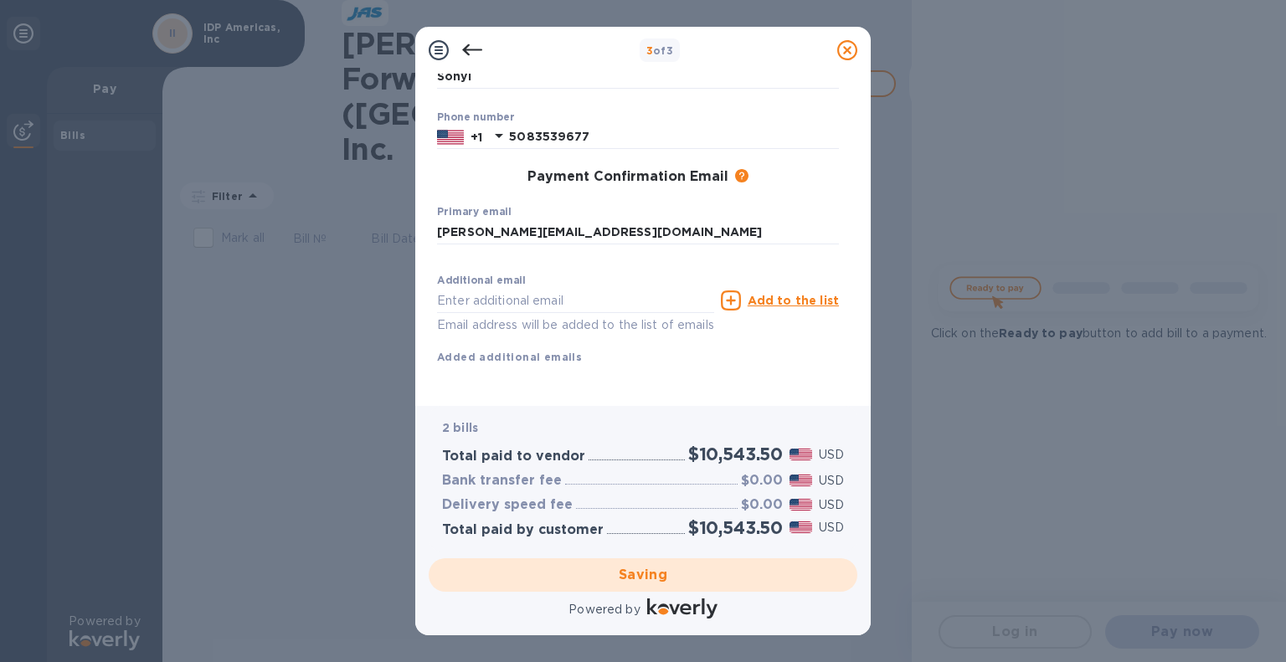
scroll to position [0, 0]
